Goal: Task Accomplishment & Management: Manage account settings

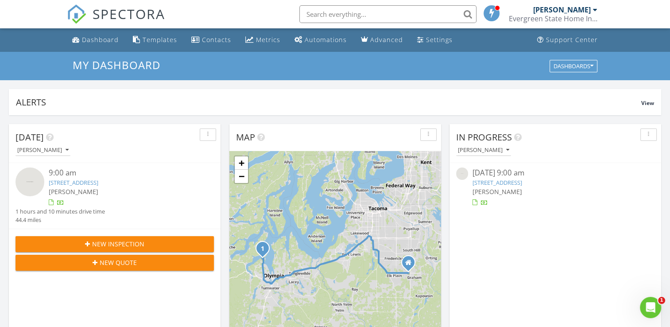
click at [97, 183] on link "3041 46th Ave NW , Olympia, WA 98502" at bounding box center [74, 182] width 50 height 8
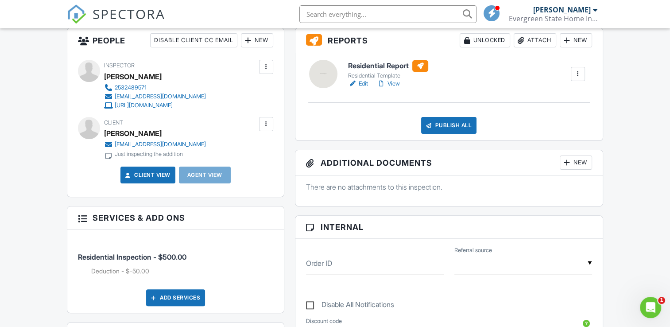
scroll to position [230, 0]
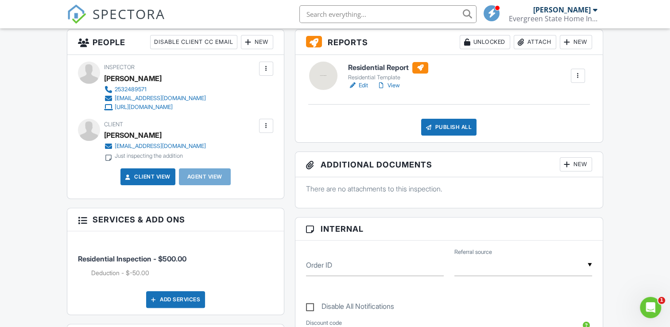
click at [394, 87] on link "View" at bounding box center [388, 85] width 23 height 9
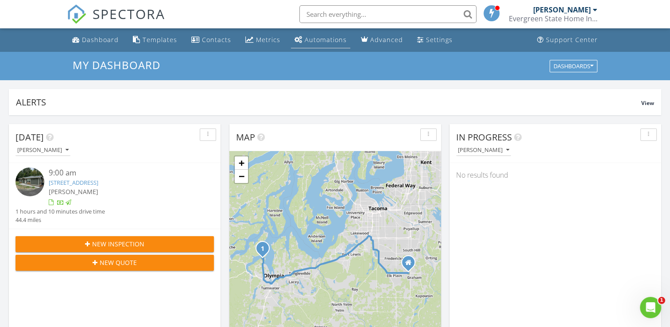
click at [332, 39] on div "Automations" at bounding box center [326, 39] width 42 height 8
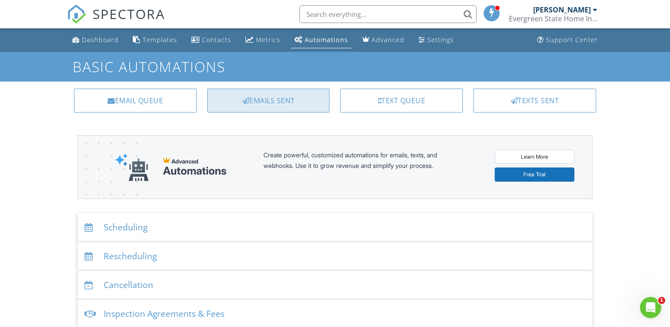
click at [287, 101] on div "Emails Sent" at bounding box center [268, 101] width 123 height 24
